Goal: Task Accomplishment & Management: Complete application form

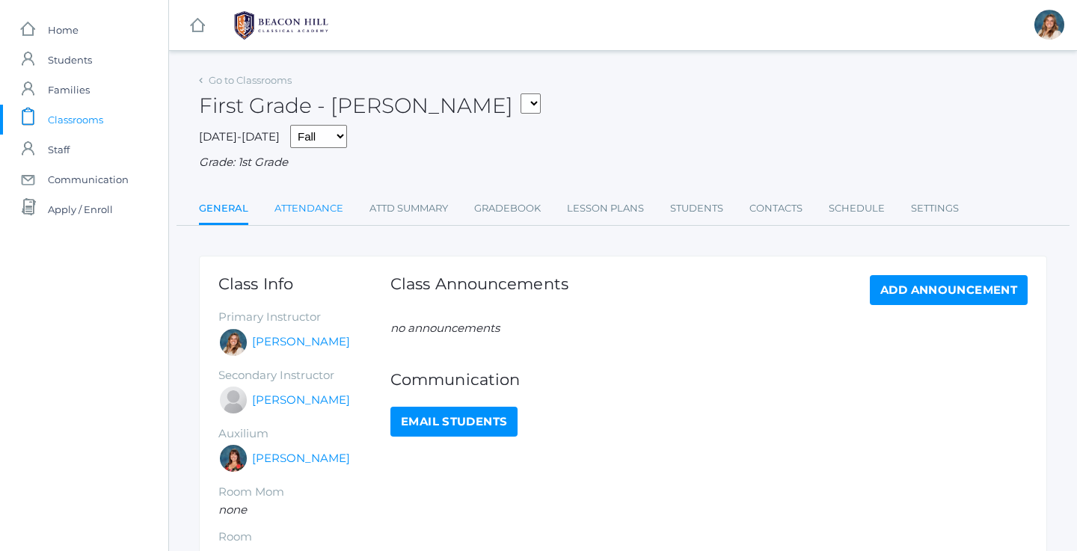
click at [317, 207] on link "Attendance" at bounding box center [308, 209] width 69 height 30
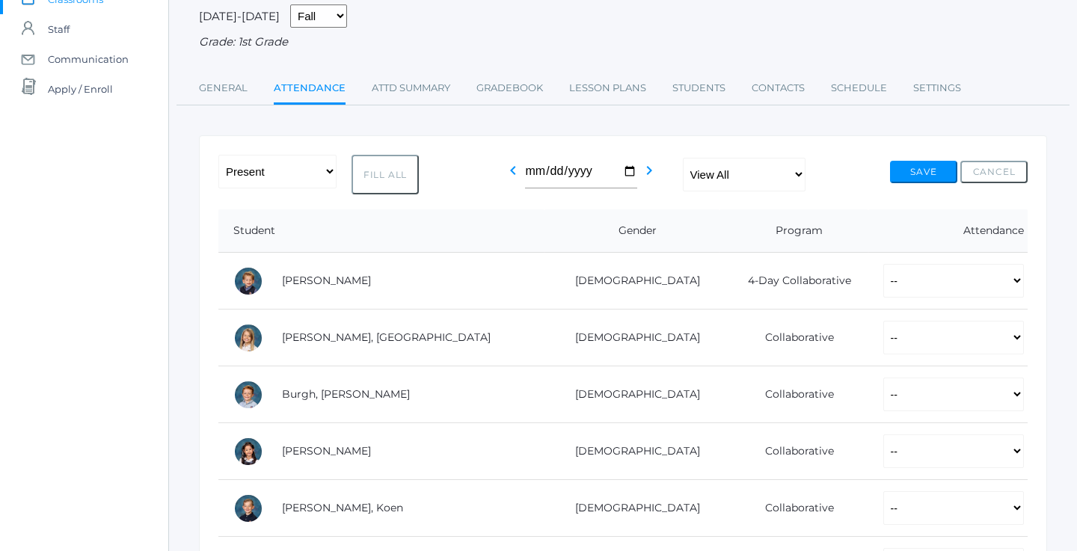
scroll to position [141, 0]
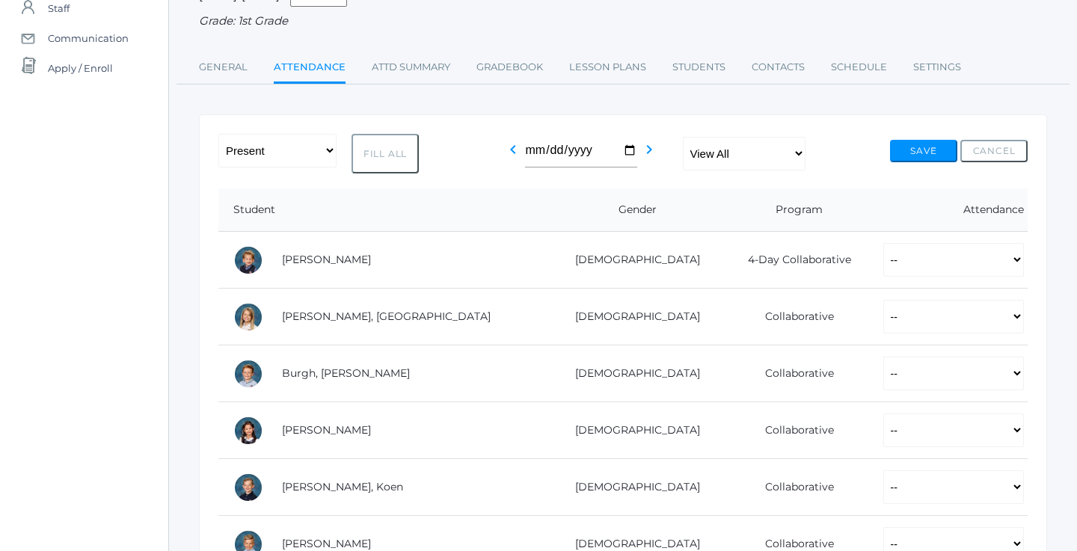
click at [393, 160] on button "Fill All" at bounding box center [384, 154] width 67 height 40
select select "P"
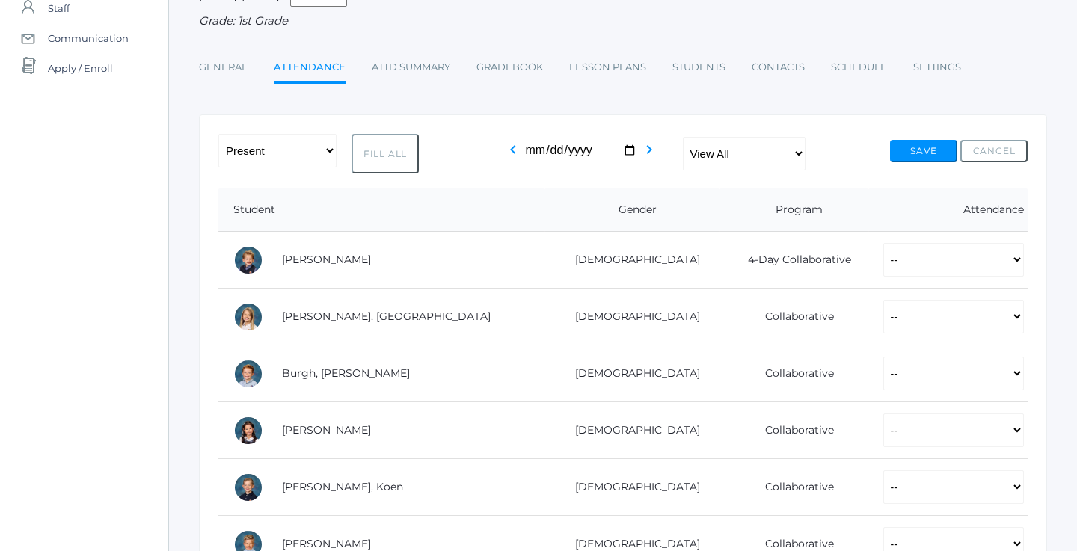
select select "P"
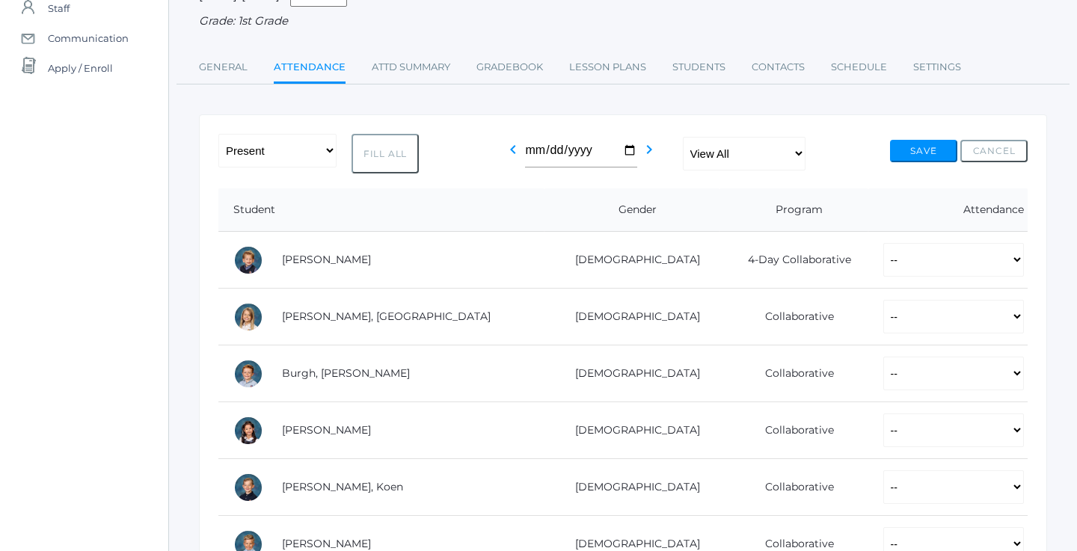
select select "P"
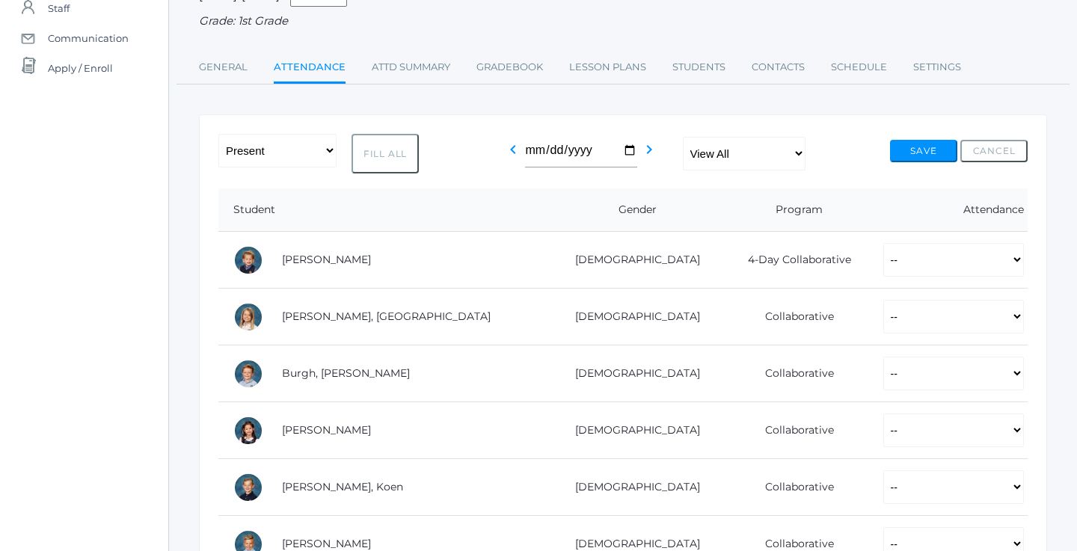
select select "P"
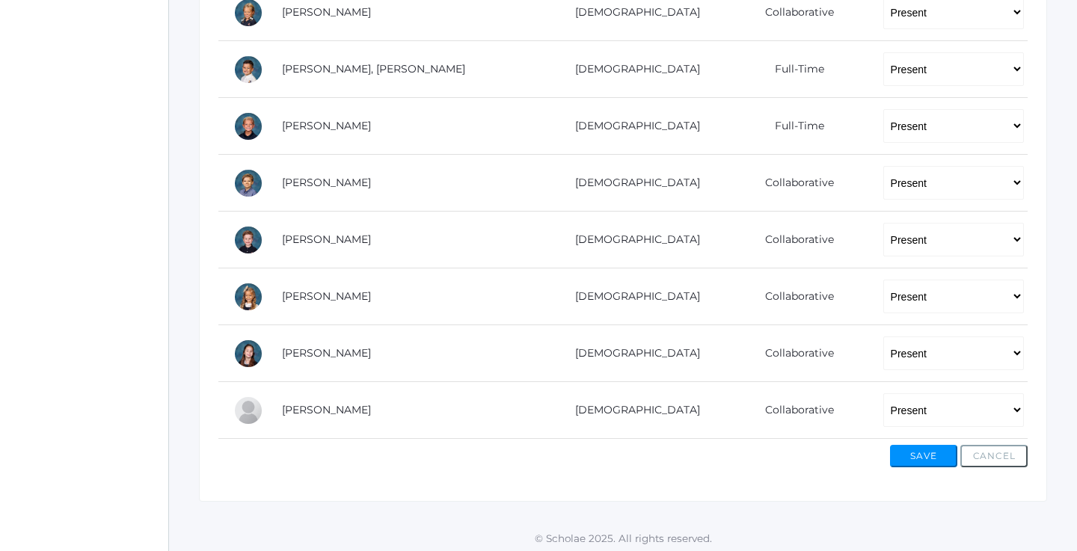
scroll to position [956, 0]
click at [930, 446] on button "Save" at bounding box center [923, 457] width 67 height 22
